Goal: Obtain resource: Obtain resource

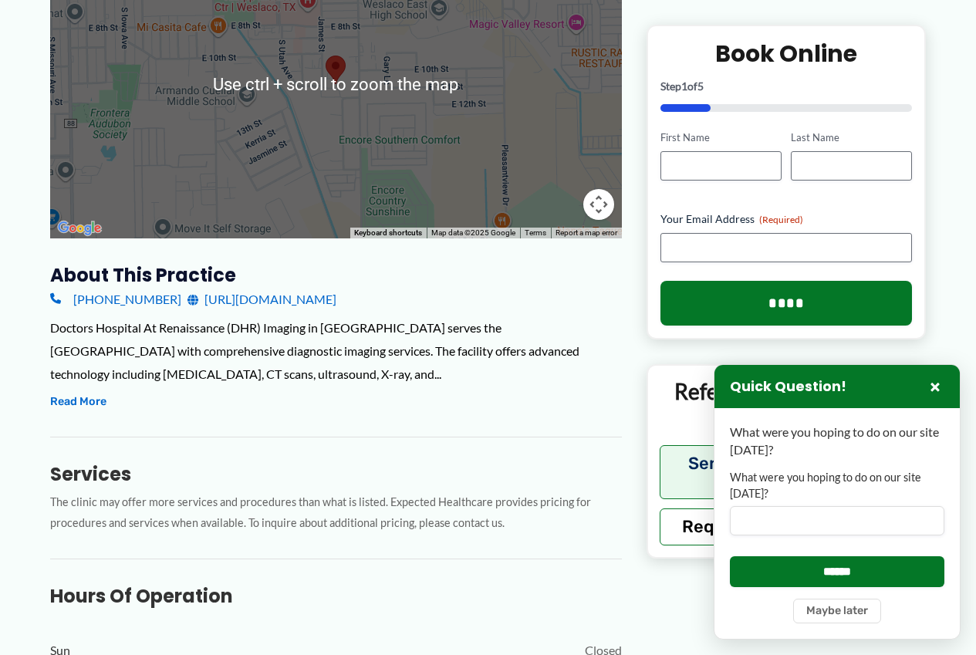
scroll to position [308, 0]
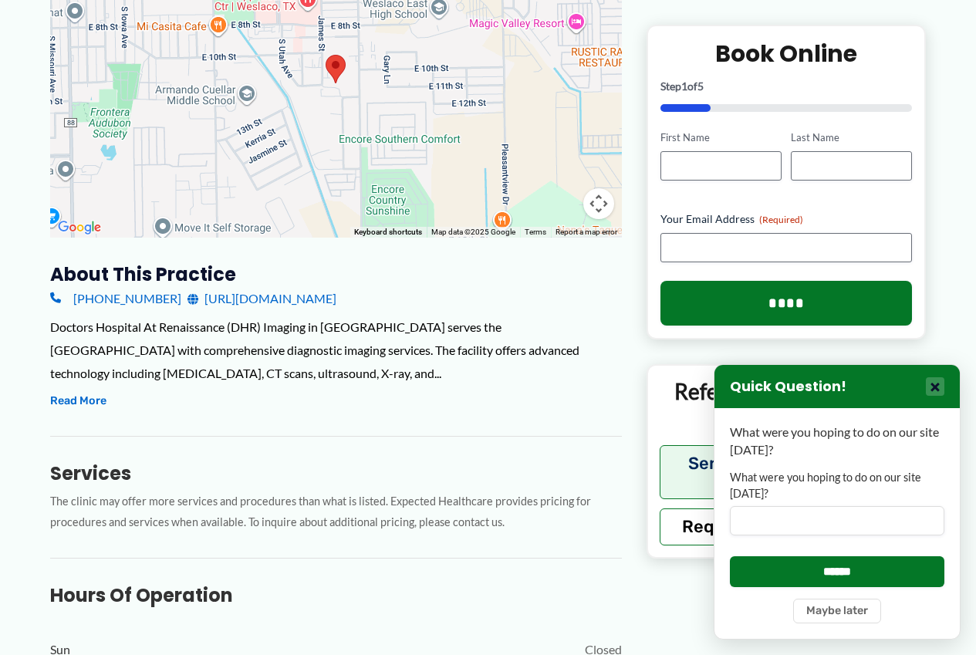
click at [938, 386] on button "×" at bounding box center [934, 386] width 19 height 19
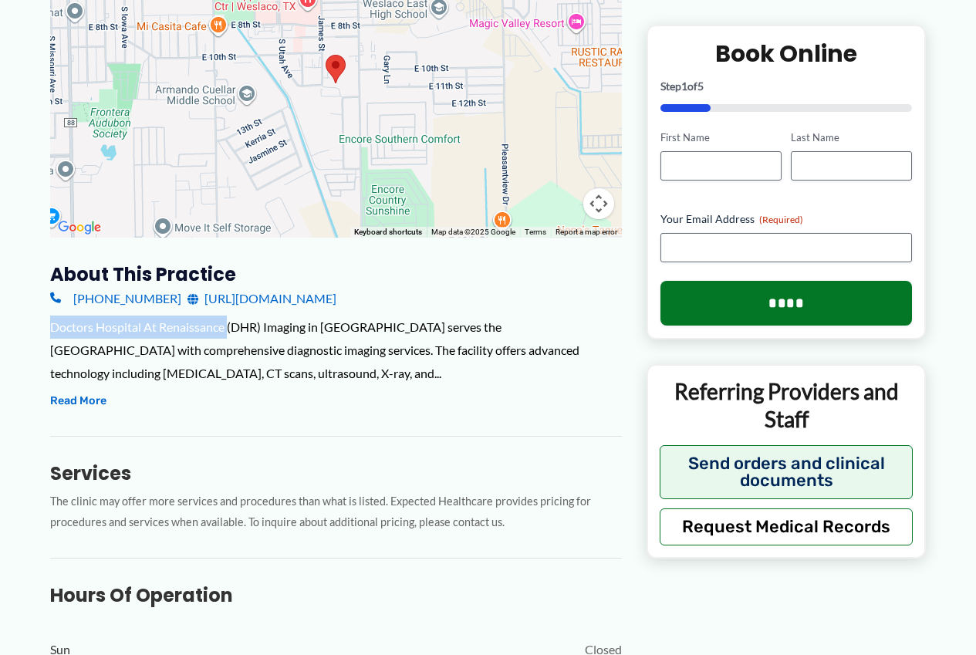
drag, startPoint x: 49, startPoint y: 326, endPoint x: 228, endPoint y: 325, distance: 178.2
click at [228, 325] on div "Doctors Hospital At Renaissance (DHR) Imaging in [GEOGRAPHIC_DATA] serves the […" at bounding box center [335, 349] width 571 height 69
drag, startPoint x: 228, startPoint y: 325, endPoint x: 210, endPoint y: 329, distance: 18.3
copy div "Doctors Hospital At Renaissance"
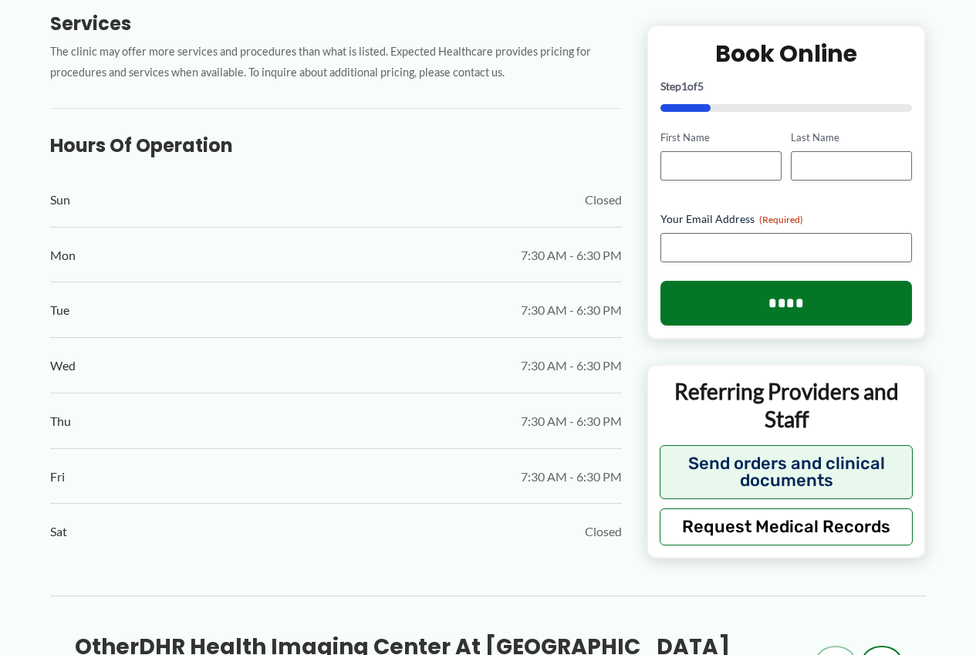
scroll to position [679, 0]
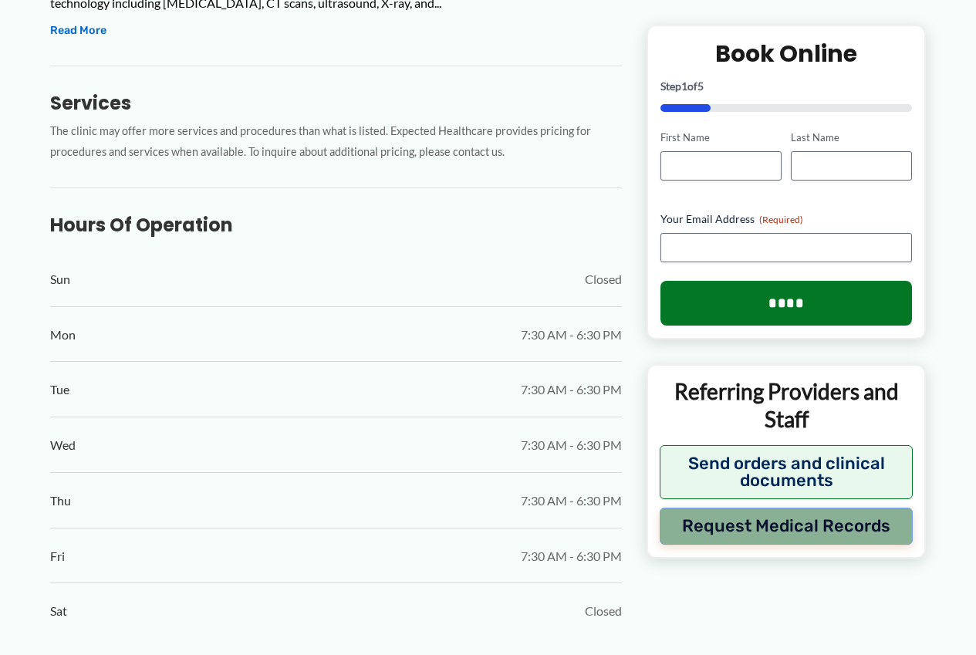
click at [774, 531] on button "Request Medical Records" at bounding box center [786, 525] width 254 height 37
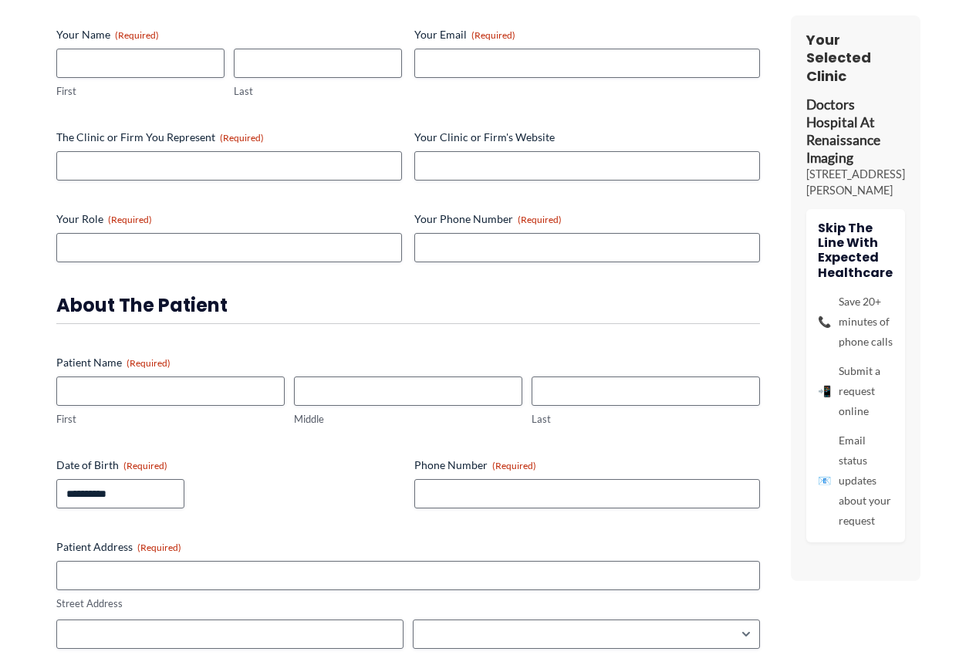
scroll to position [0, 0]
